Goal: Information Seeking & Learning: Learn about a topic

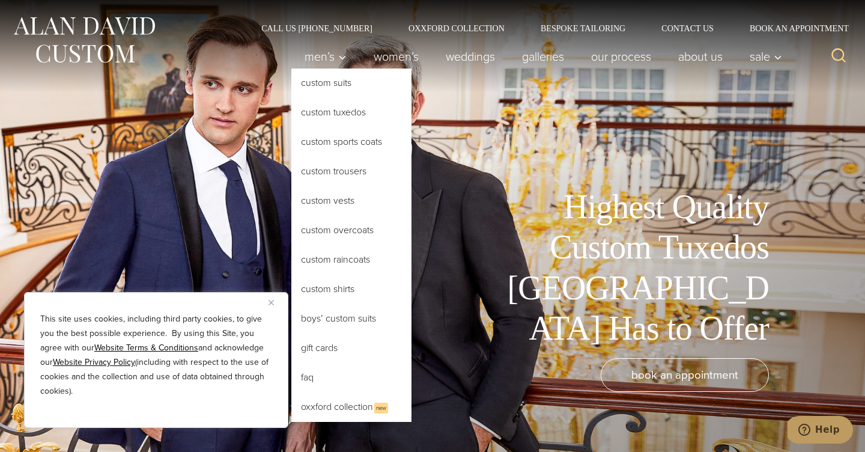
click at [320, 117] on link "Custom Tuxedos" at bounding box center [351, 112] width 120 height 29
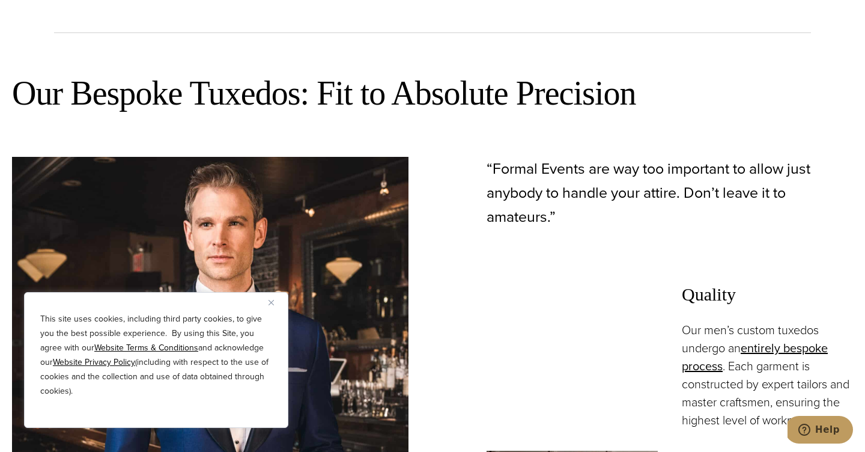
scroll to position [688, 0]
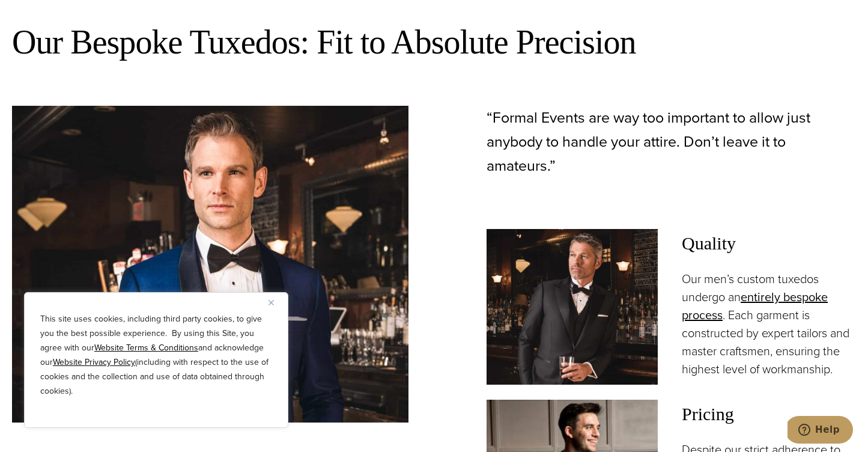
click at [272, 304] on img "Close" at bounding box center [271, 302] width 5 height 5
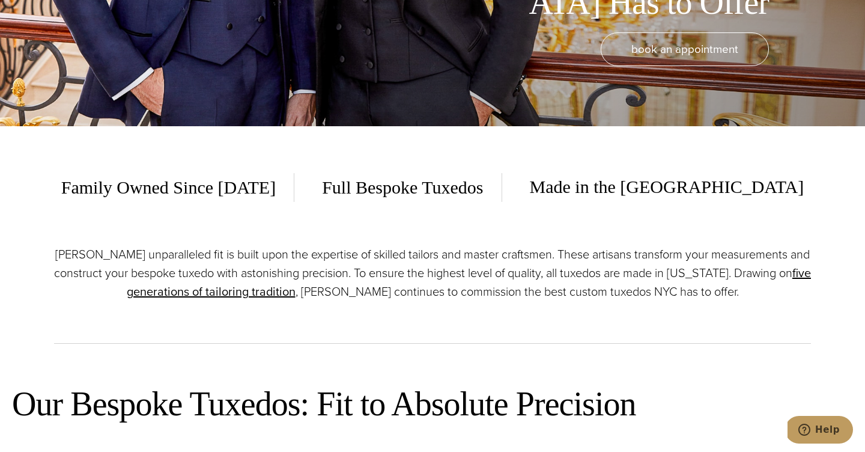
scroll to position [0, 0]
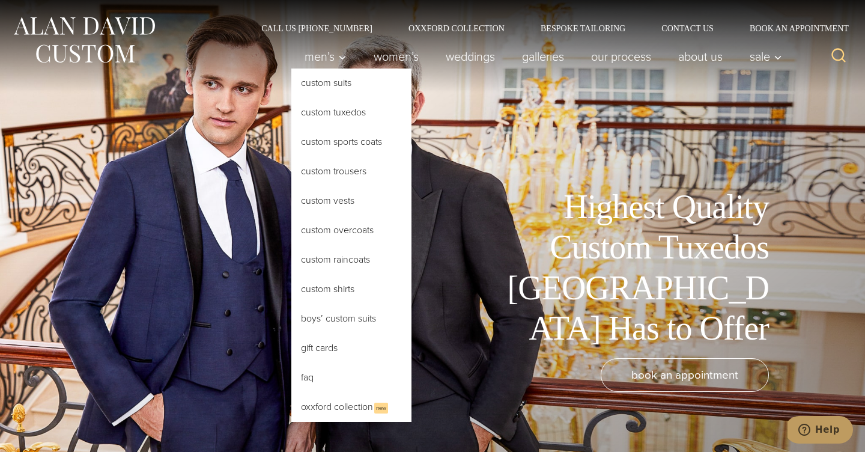
click at [326, 114] on link "Custom Tuxedos" at bounding box center [351, 112] width 120 height 29
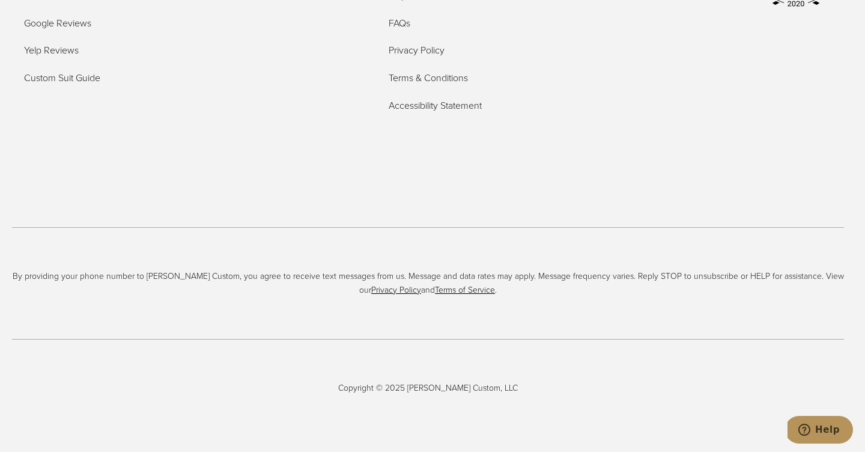
scroll to position [7453, 0]
